Goal: Obtain resource: Obtain resource

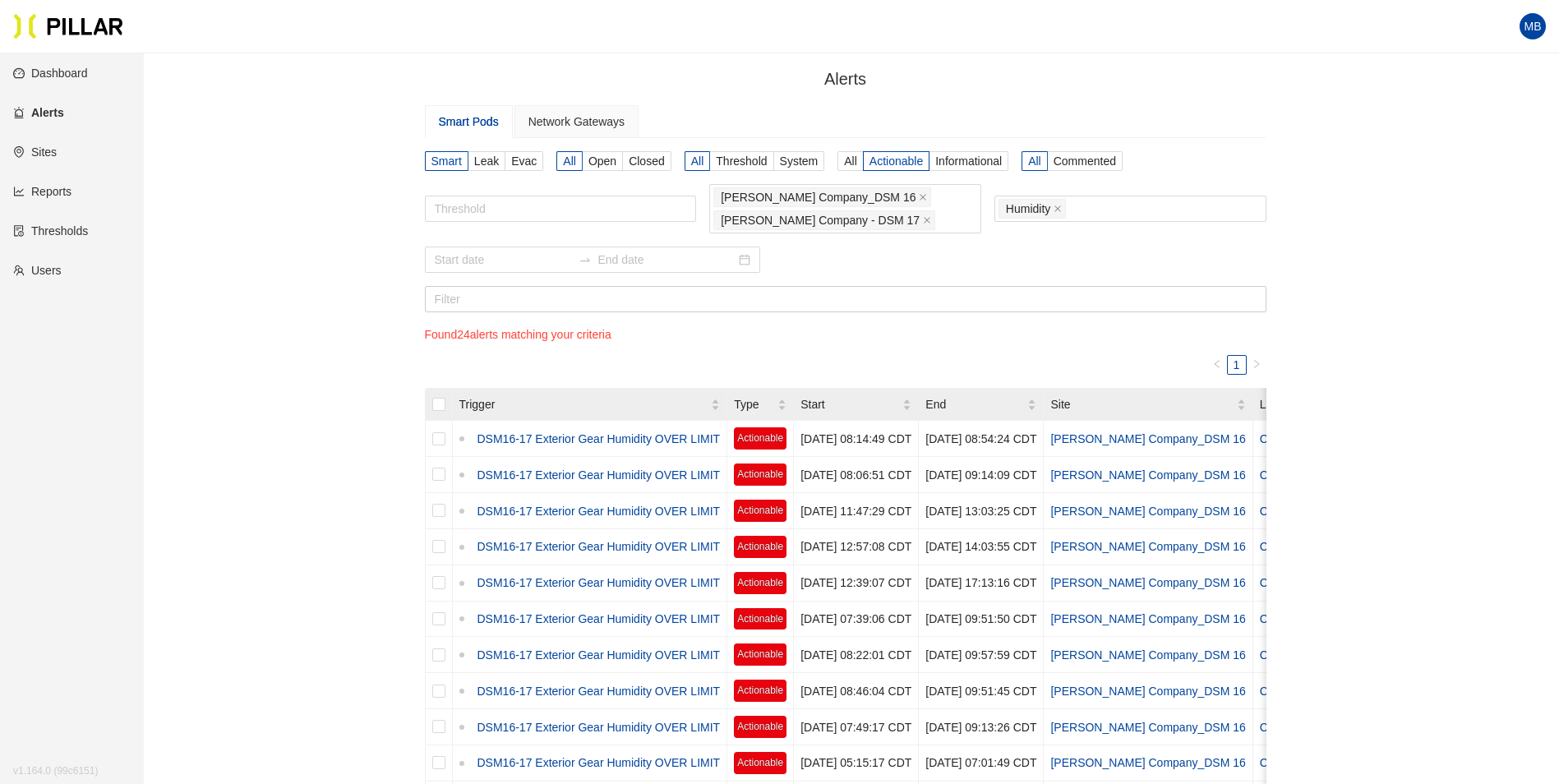
scroll to position [54, 0]
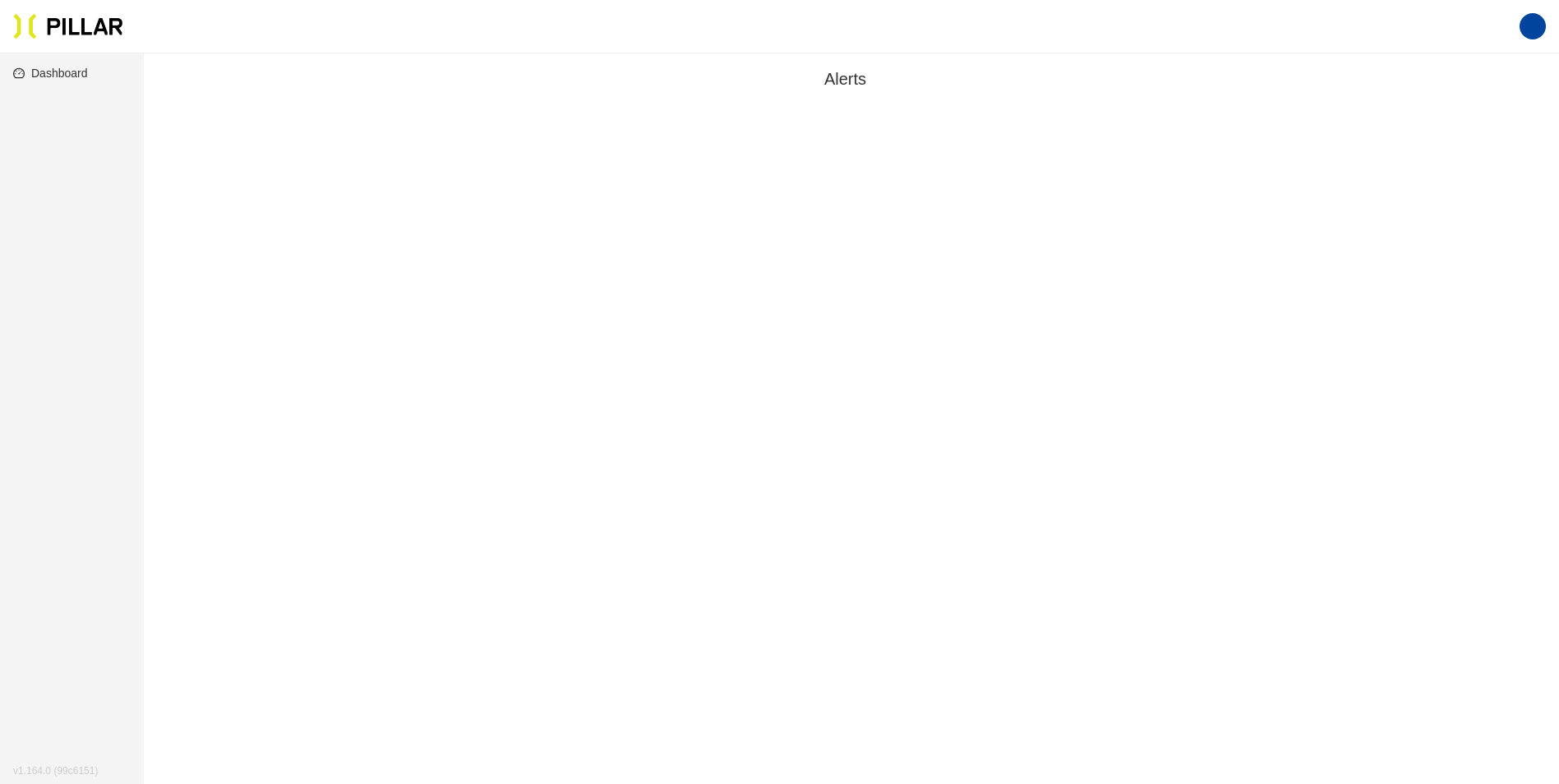
scroll to position [54, 0]
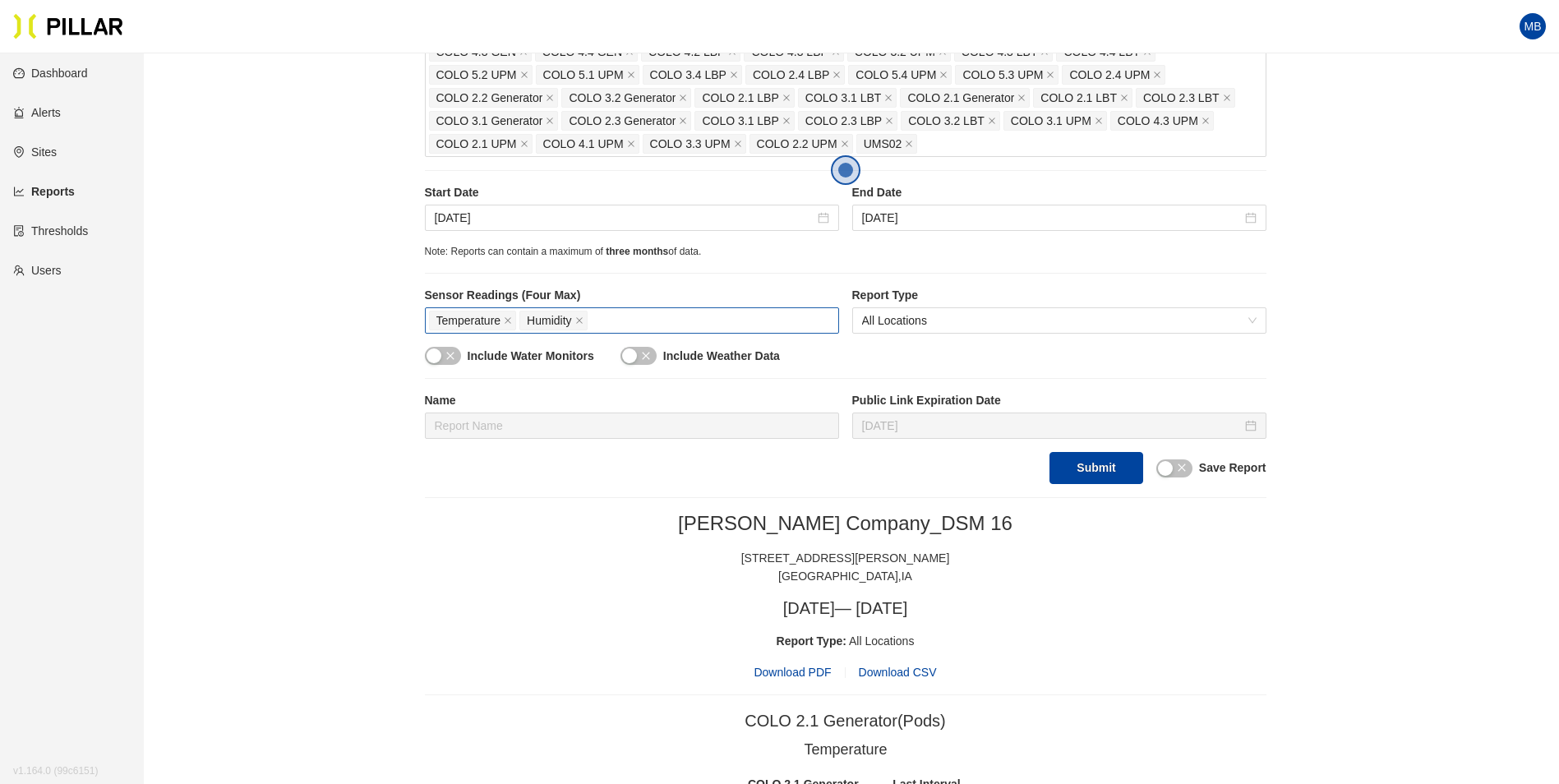
scroll to position [411, 0]
click at [518, 220] on input "[DATE]" at bounding box center [624, 216] width 380 height 18
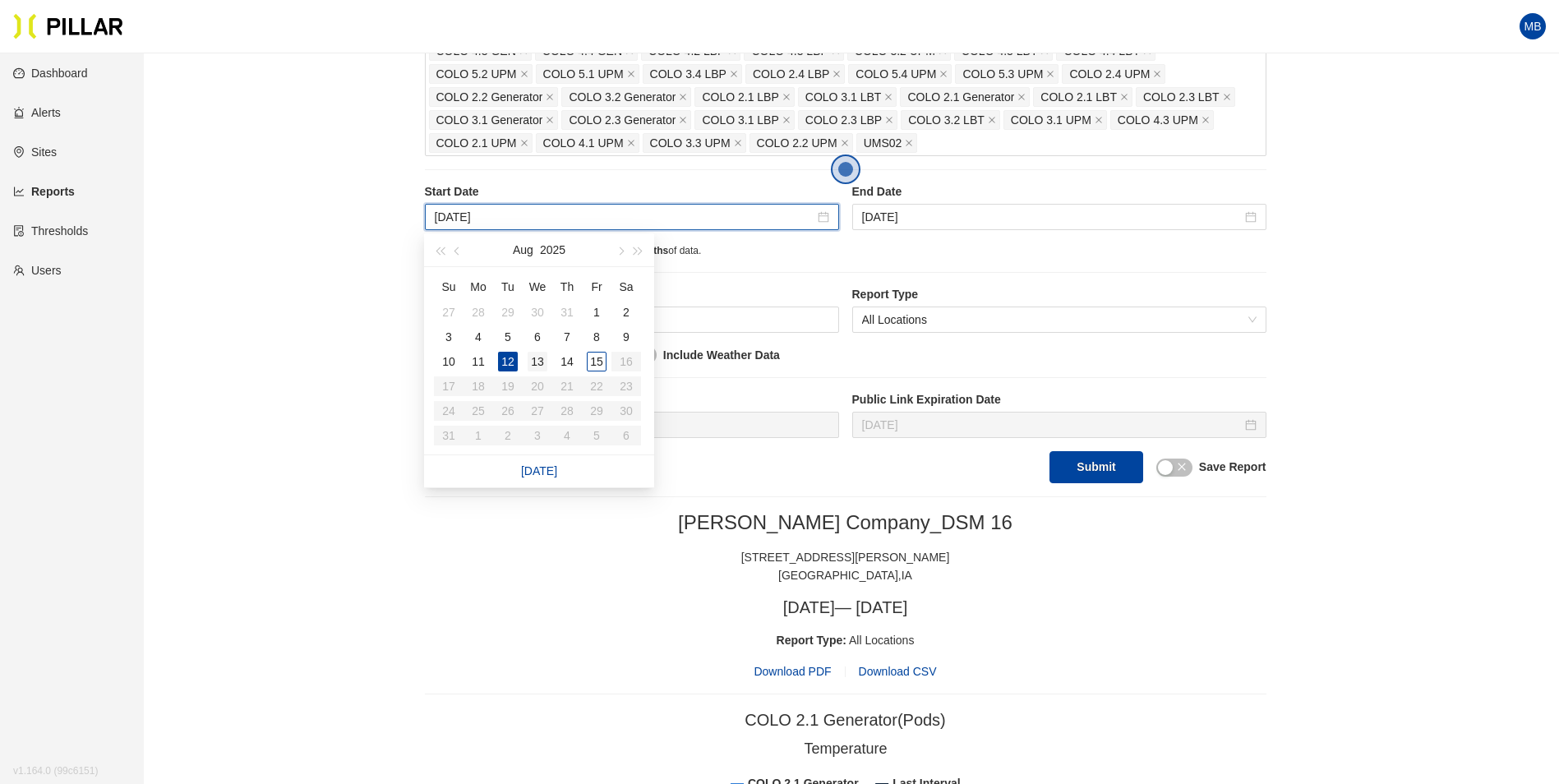
type input "[DATE]"
click at [544, 358] on div "13" at bounding box center [537, 361] width 20 height 20
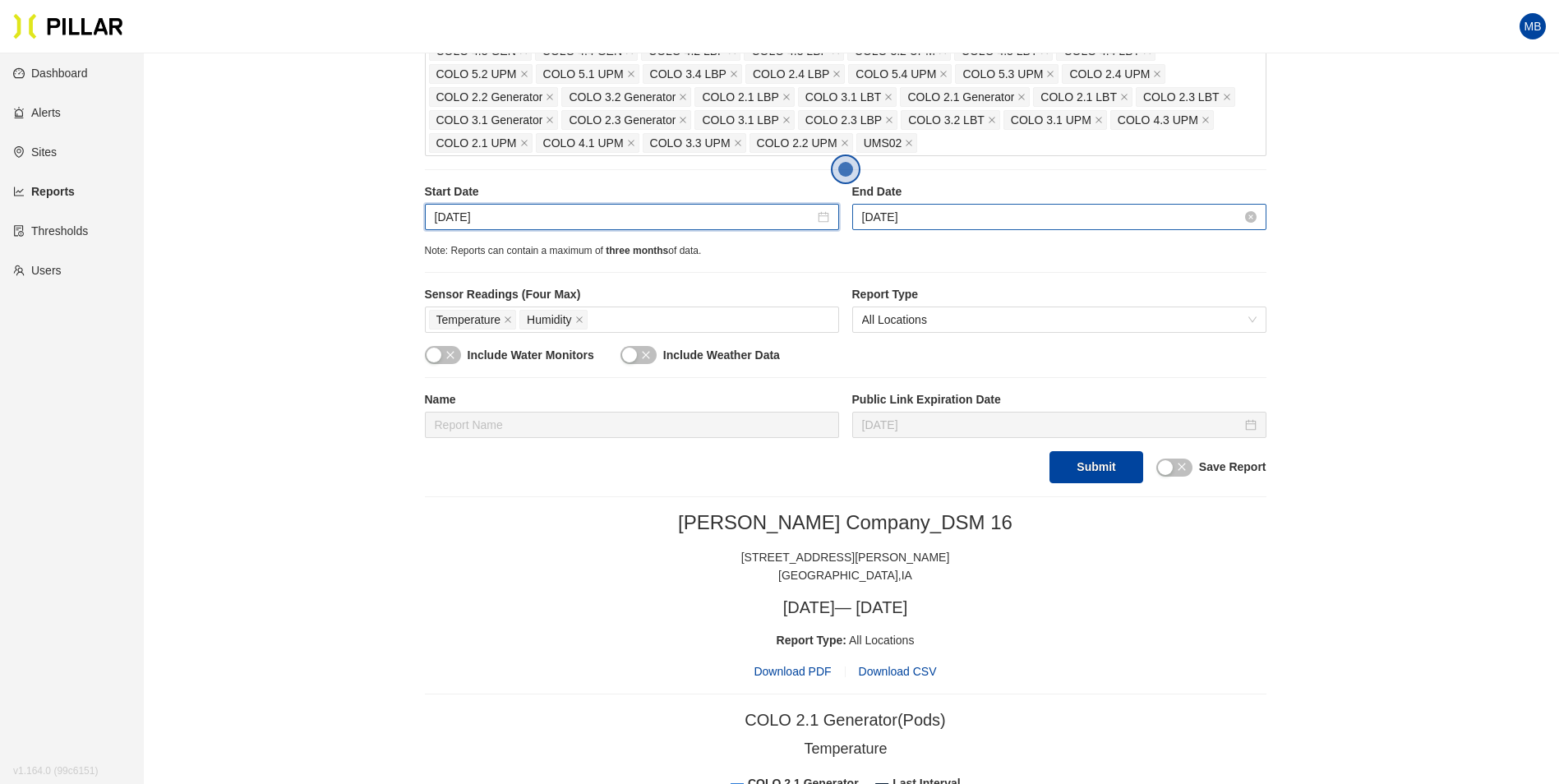
click at [957, 216] on input "[DATE]" at bounding box center [1052, 216] width 380 height 18
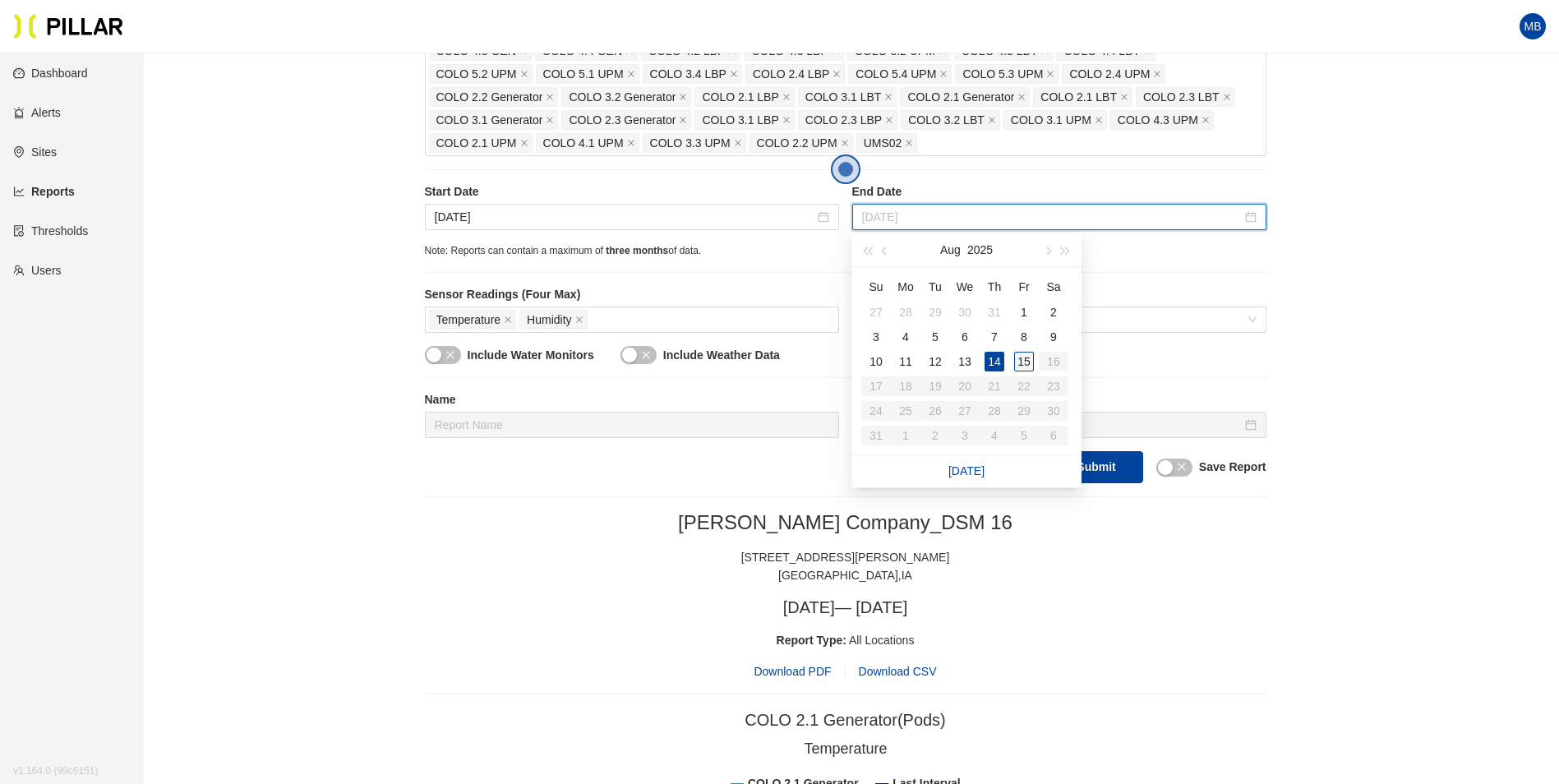
type input "[DATE]"
click at [1025, 359] on div "15" at bounding box center [1023, 361] width 20 height 20
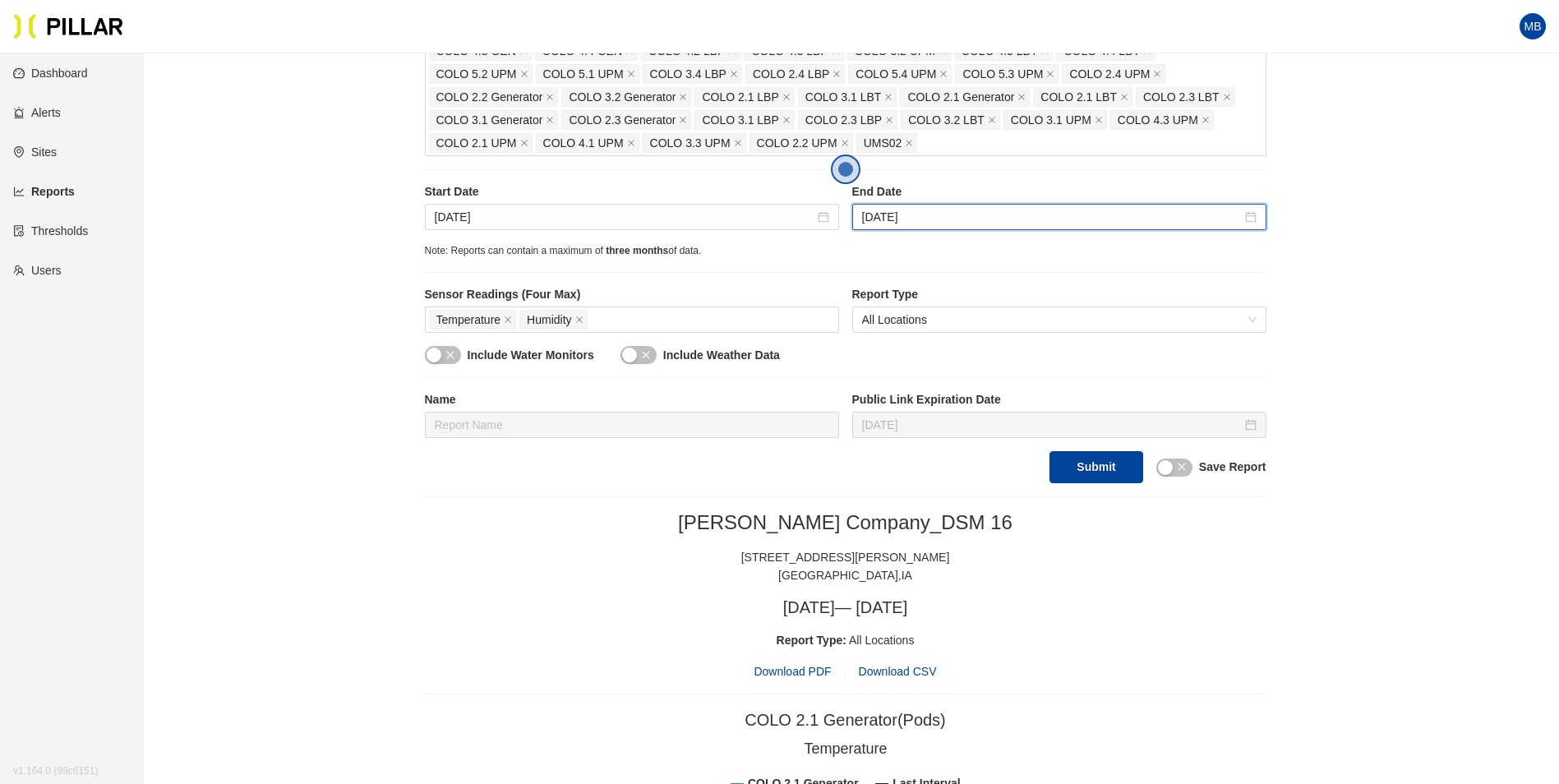
click at [1113, 584] on div "[GEOGRAPHIC_DATA] , [GEOGRAPHIC_DATA]" at bounding box center [845, 574] width 842 height 18
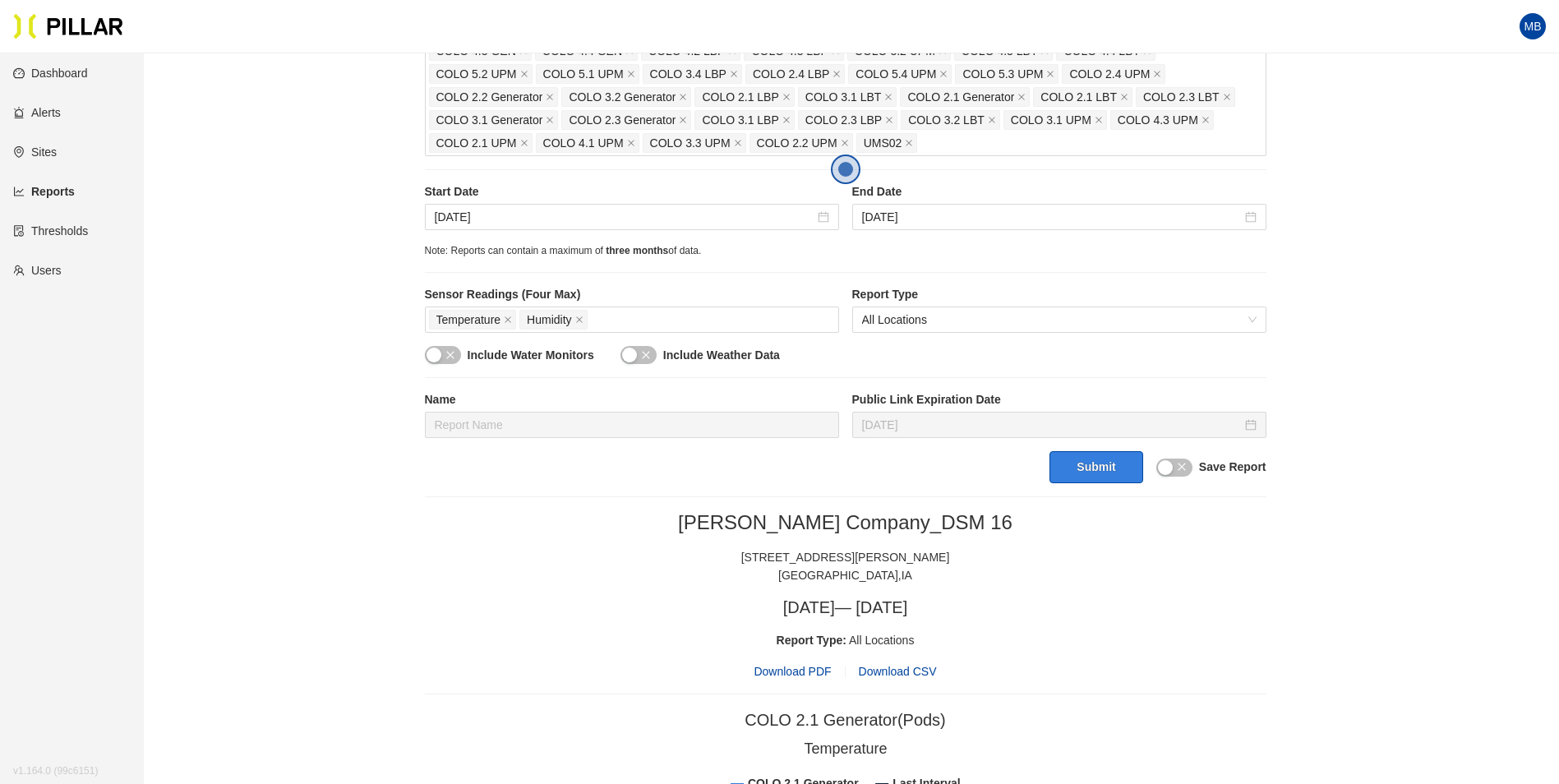
click at [1107, 473] on button "Submit" at bounding box center [1095, 467] width 93 height 32
click at [823, 672] on span "Download PDF" at bounding box center [792, 670] width 77 height 18
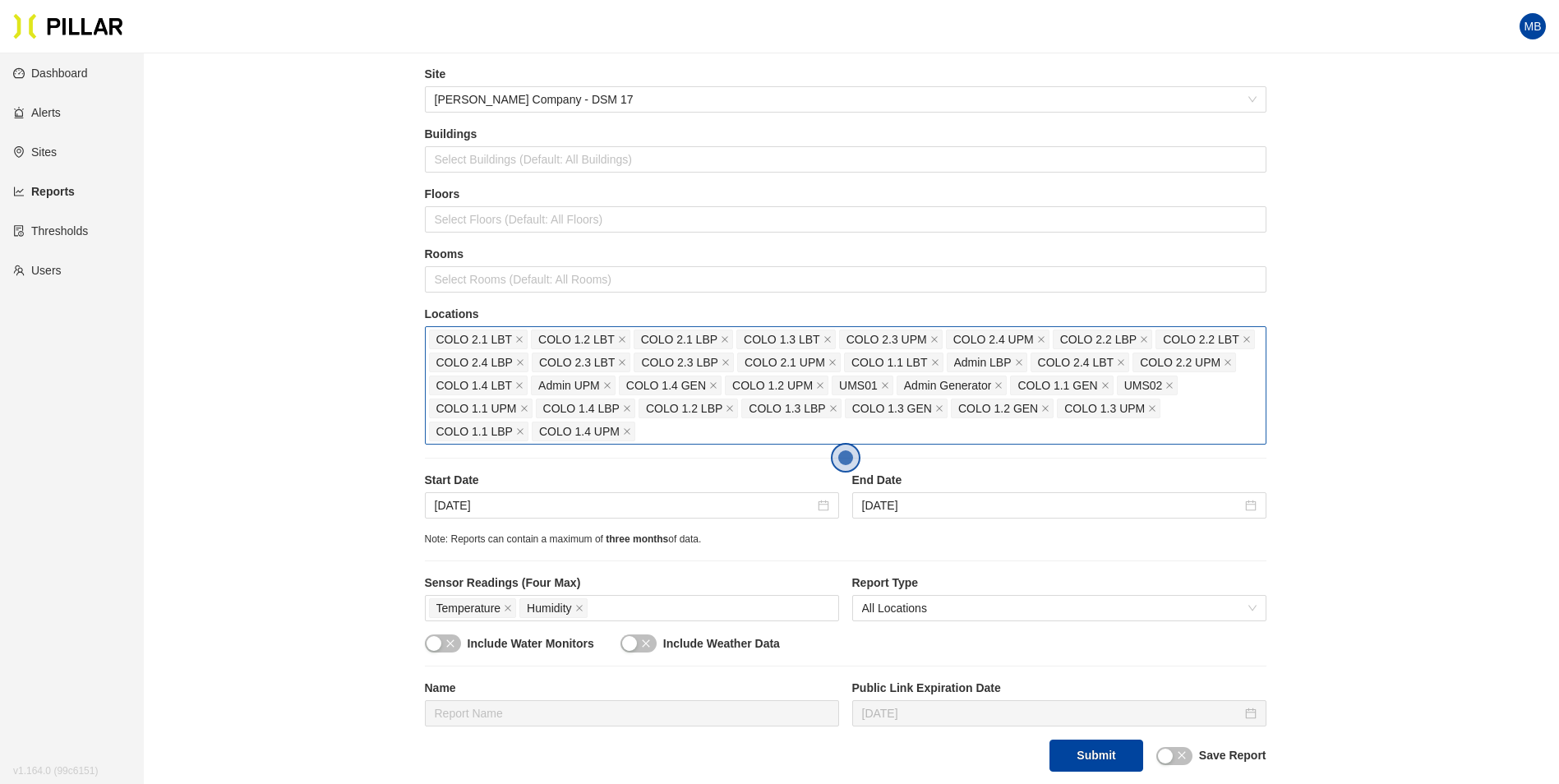
scroll to position [82, 0]
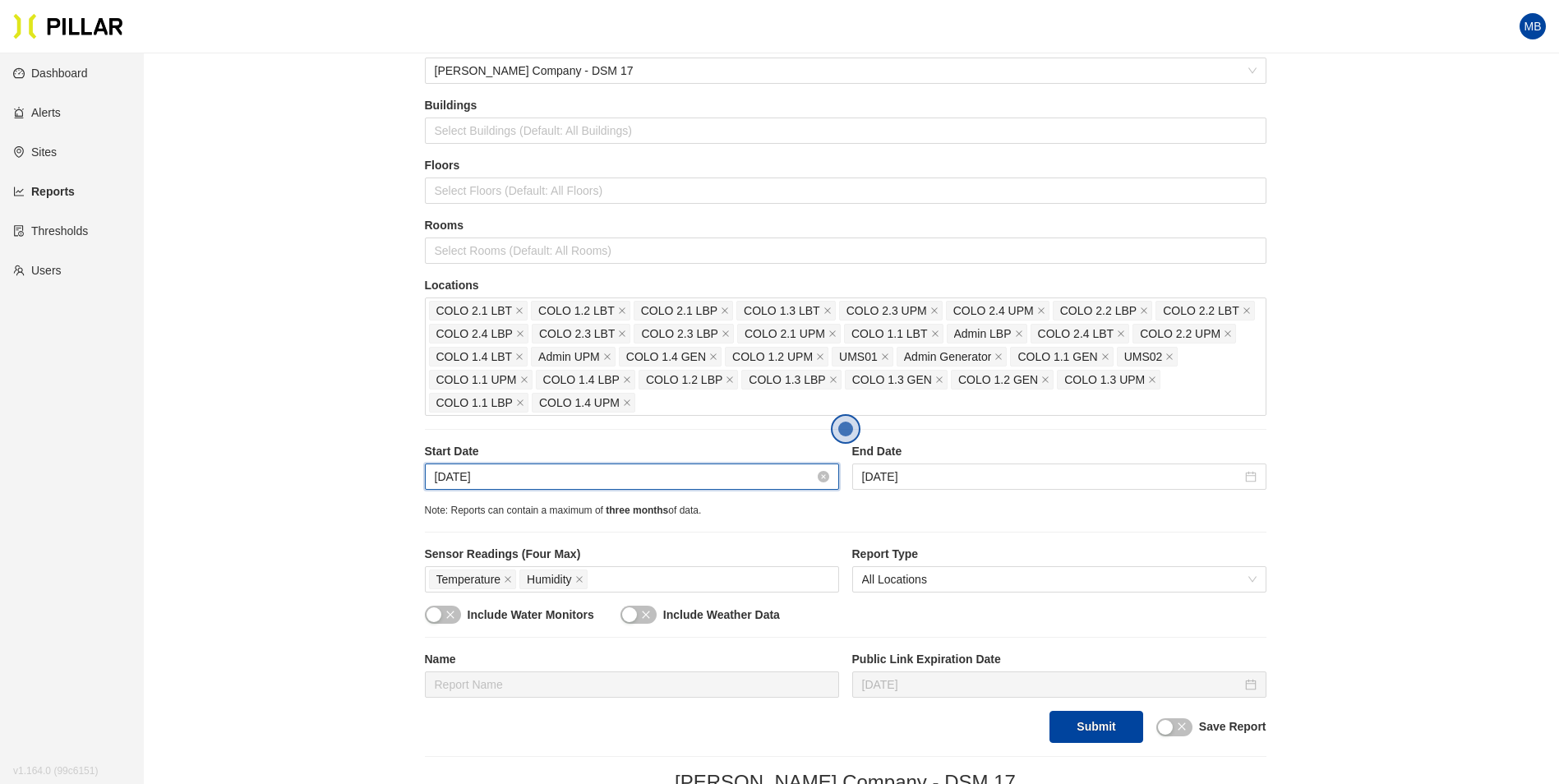
click at [575, 479] on input "[DATE]" at bounding box center [624, 476] width 380 height 18
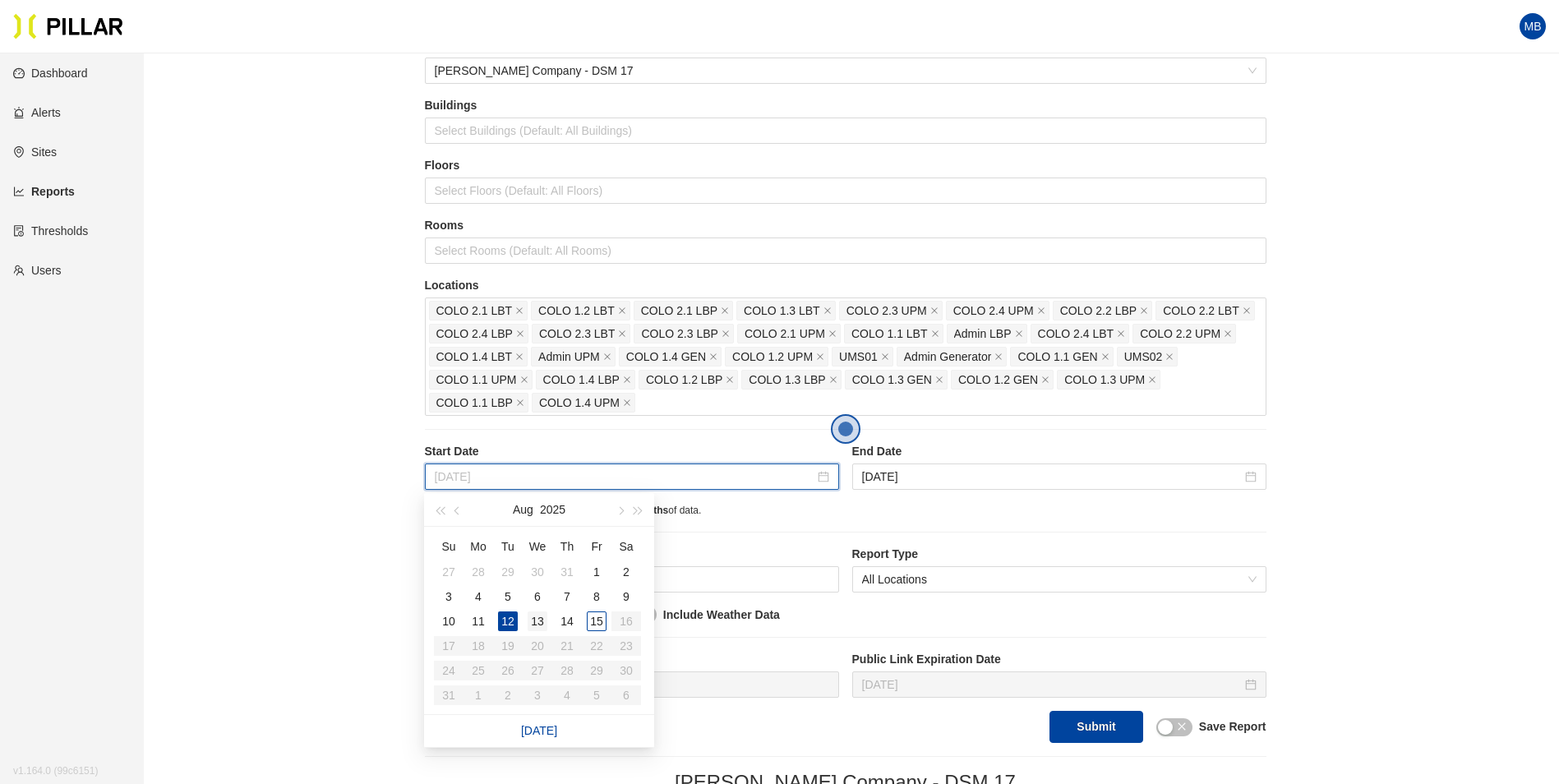
type input "[DATE]"
click at [543, 619] on div "13" at bounding box center [537, 620] width 20 height 20
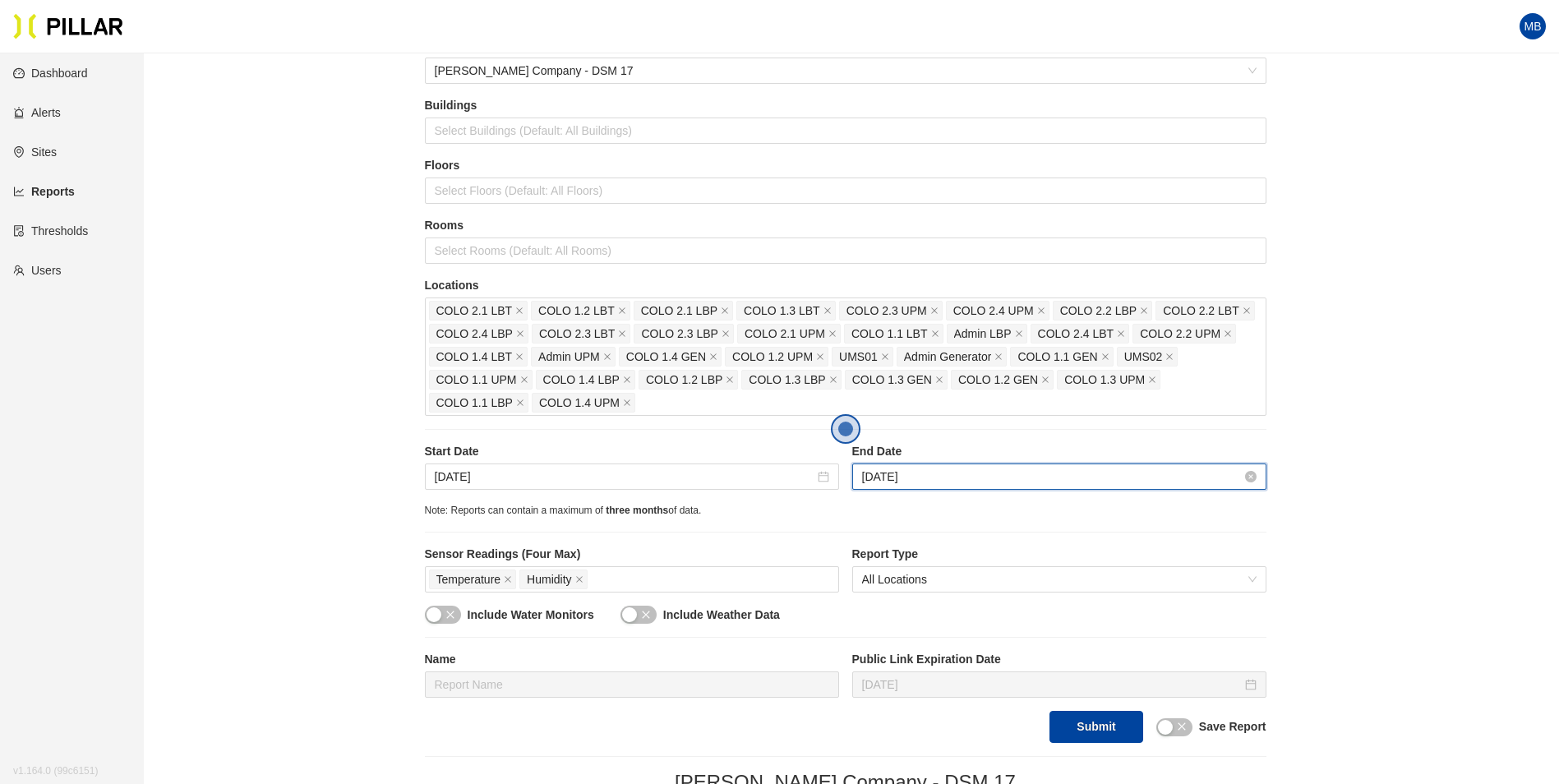
click at [994, 473] on input "[DATE]" at bounding box center [1052, 476] width 380 height 18
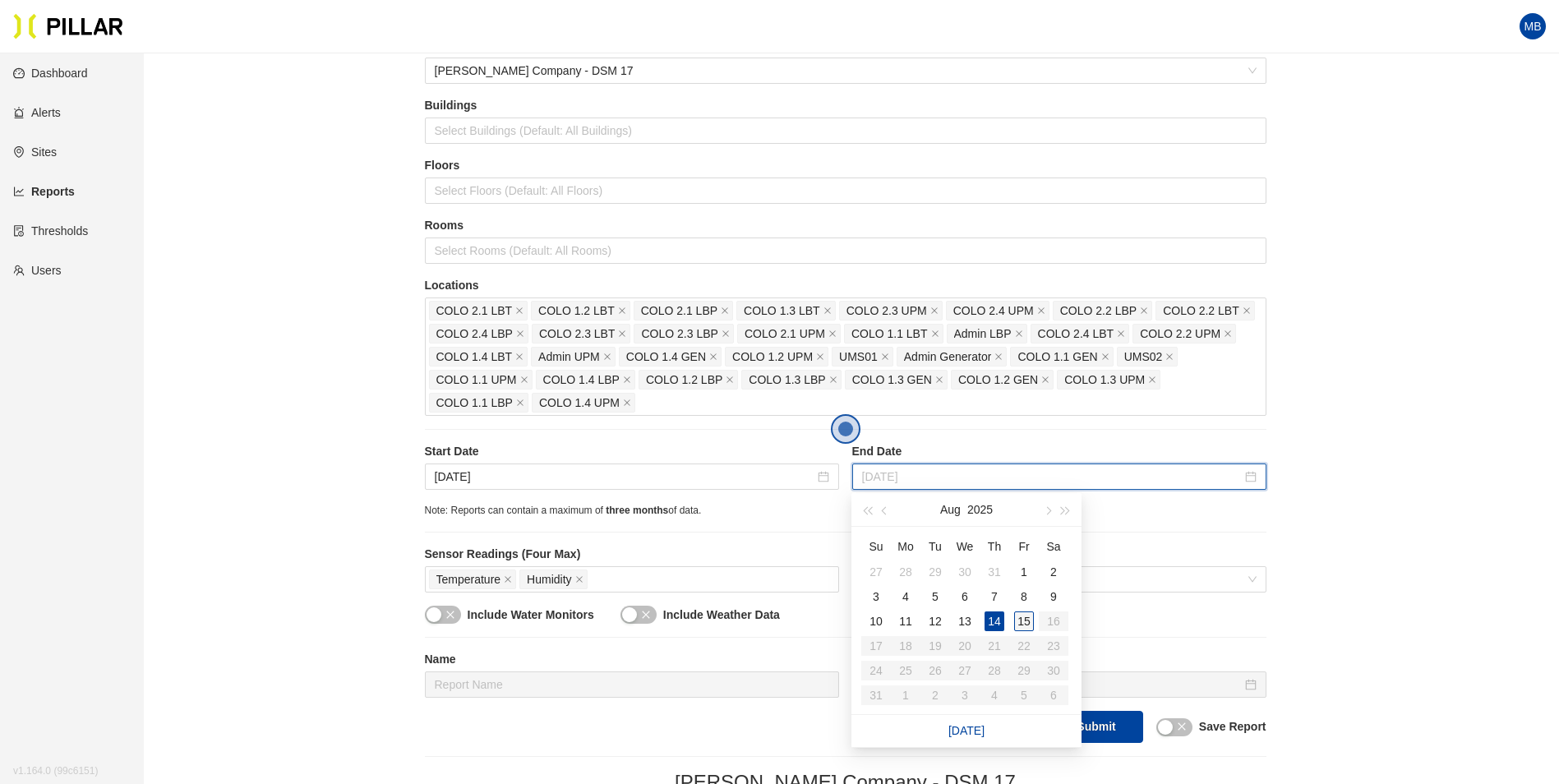
type input "[DATE]"
click at [1017, 612] on div "15" at bounding box center [1023, 620] width 20 height 20
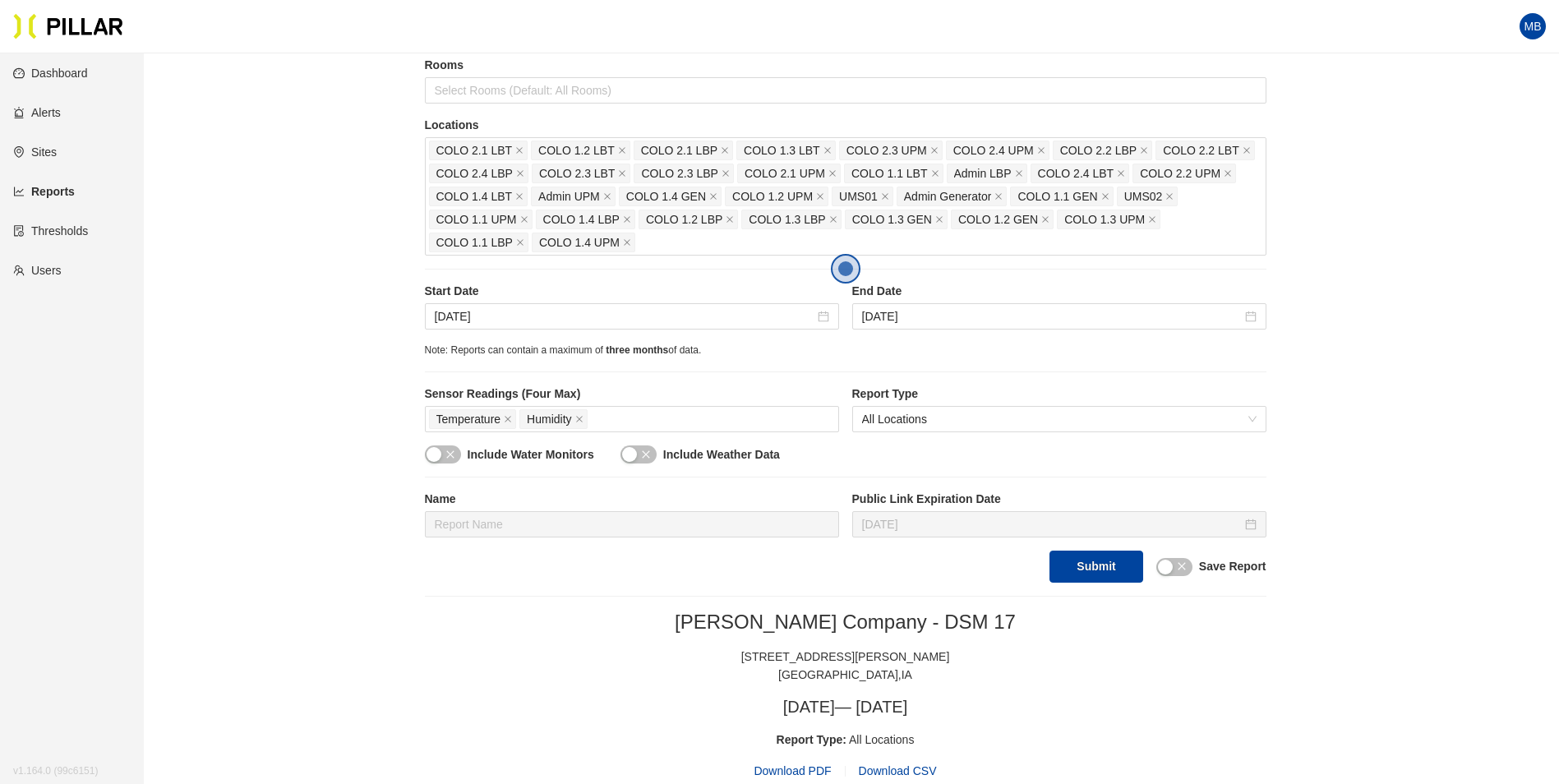
scroll to position [246, 0]
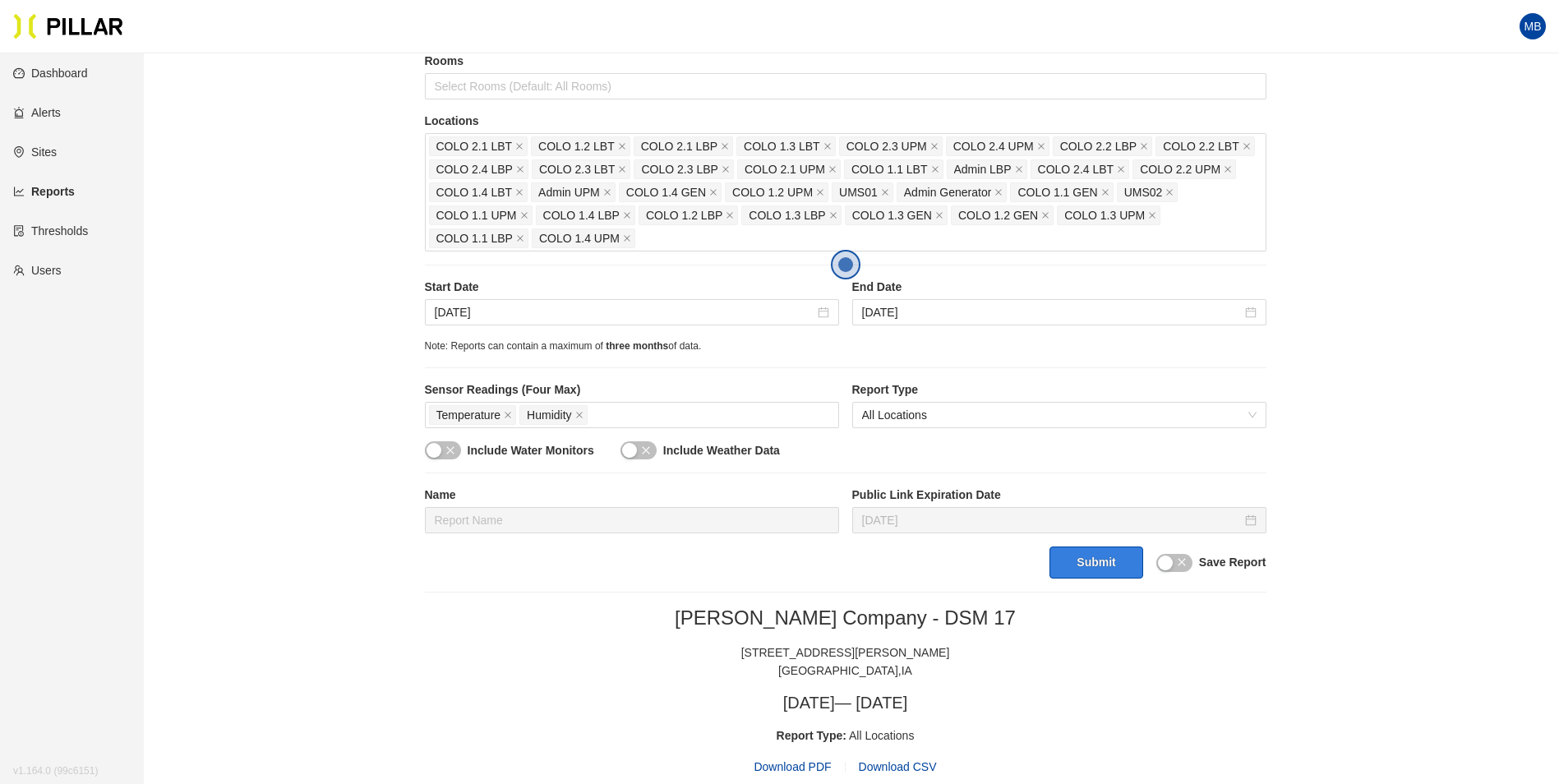
click at [1114, 554] on button "Submit" at bounding box center [1095, 562] width 93 height 32
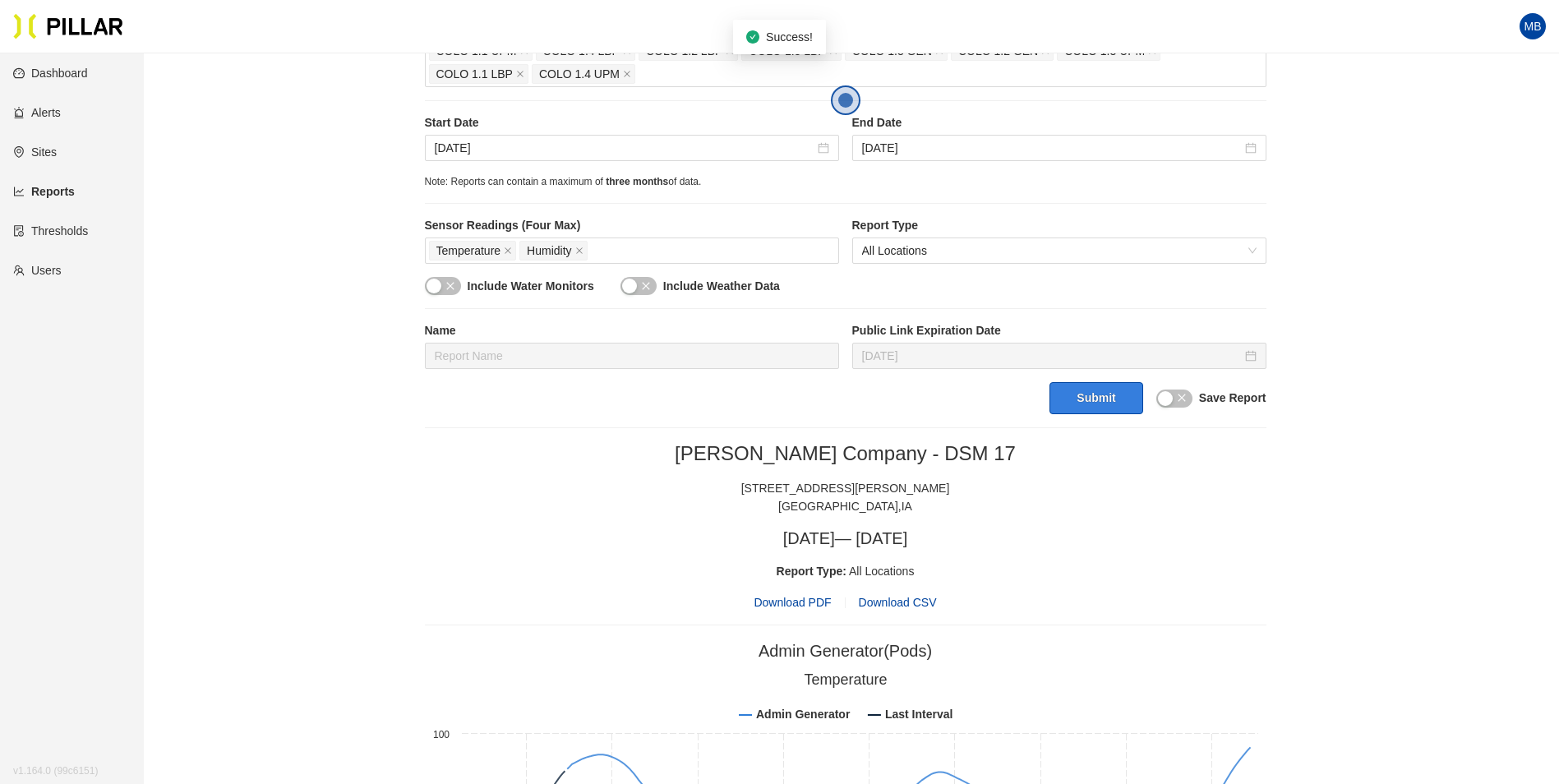
scroll to position [493, 0]
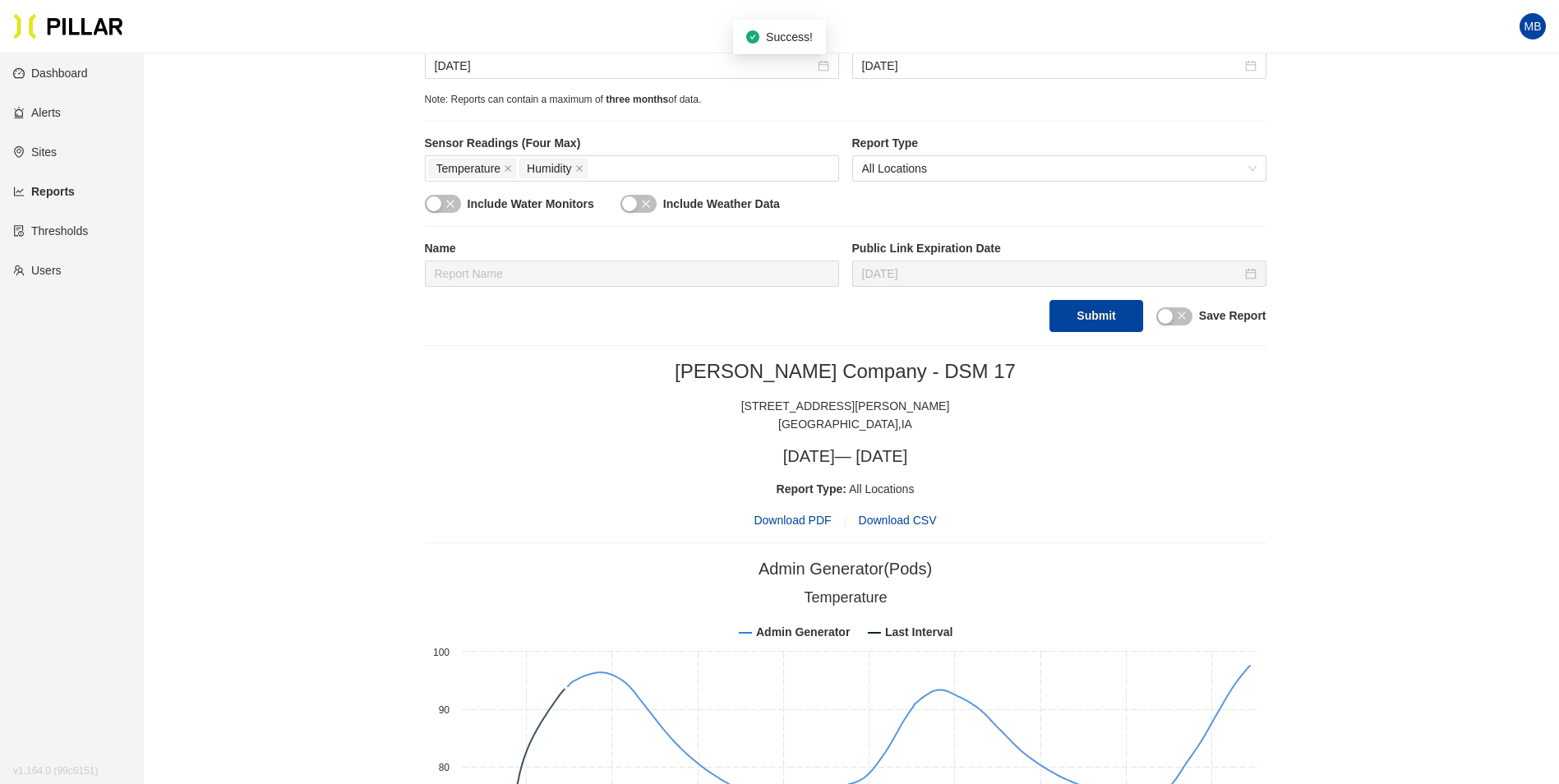
click at [826, 519] on span "Download PDF" at bounding box center [792, 520] width 77 height 18
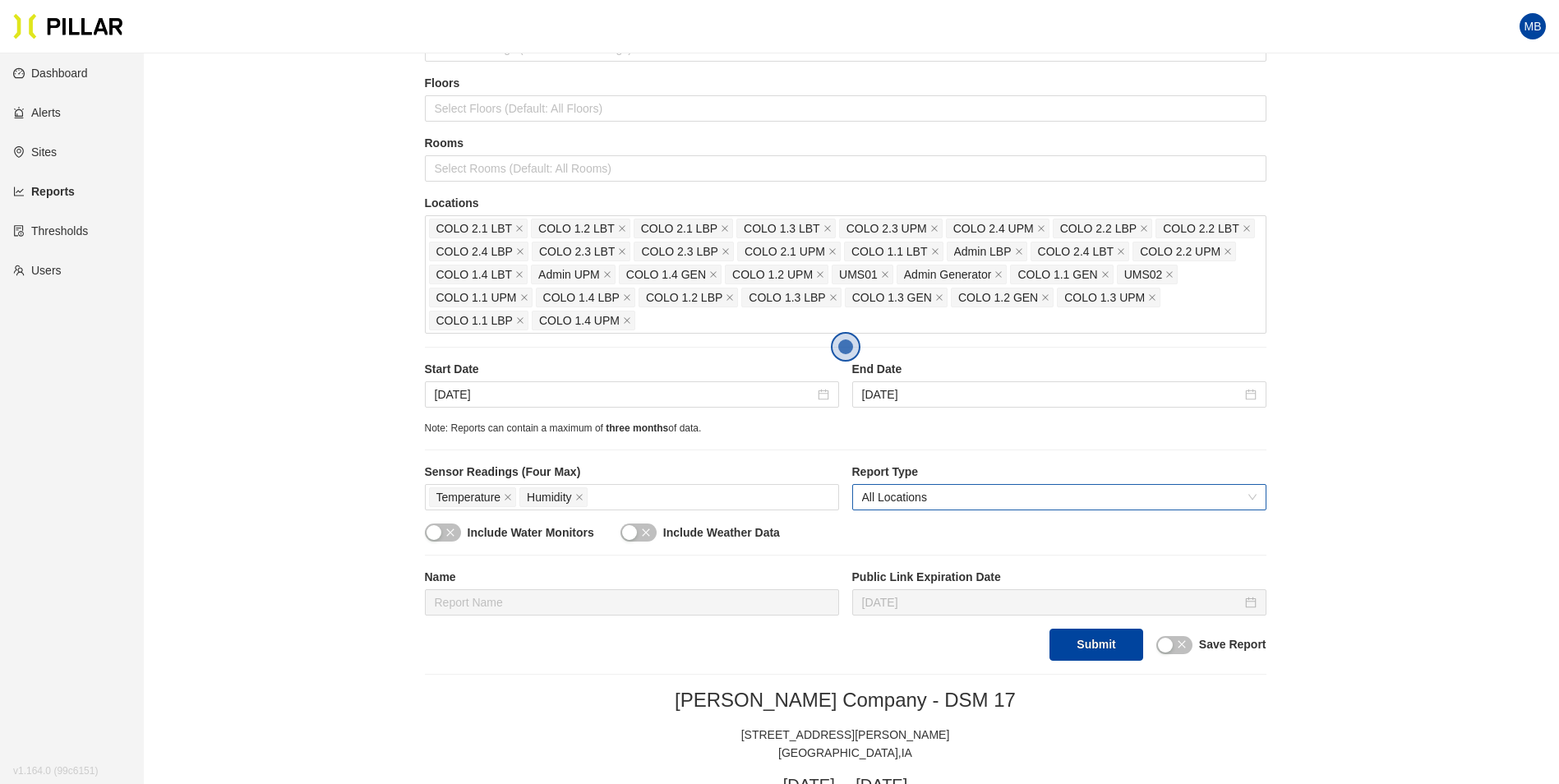
scroll to position [0, 0]
